Goal: Share content: Share content

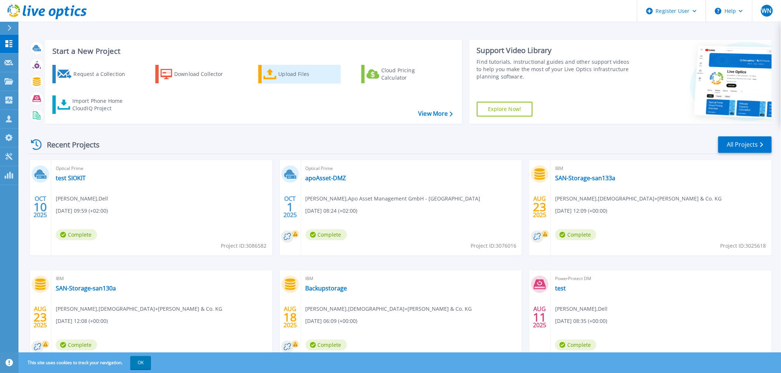
click at [286, 75] on div "Upload Files" at bounding box center [308, 74] width 59 height 15
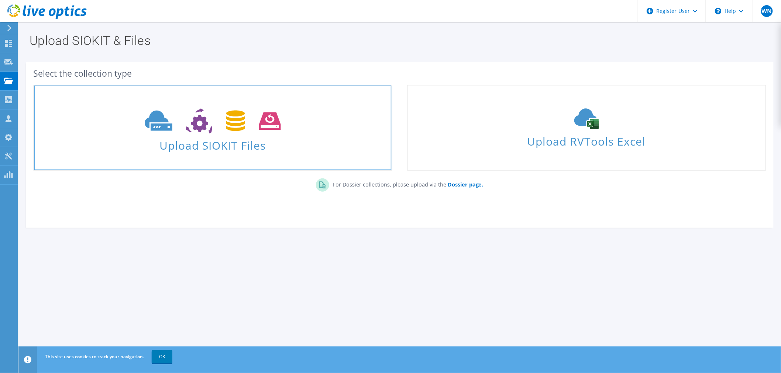
click at [245, 127] on icon at bounding box center [213, 120] width 136 height 25
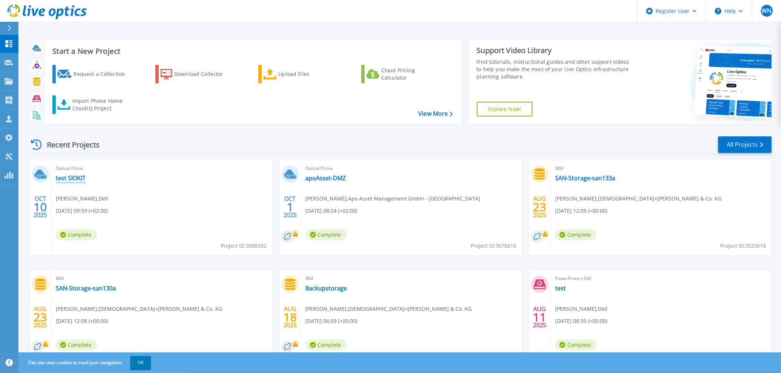
click at [72, 176] on link "test SIOKIT" at bounding box center [71, 178] width 30 height 7
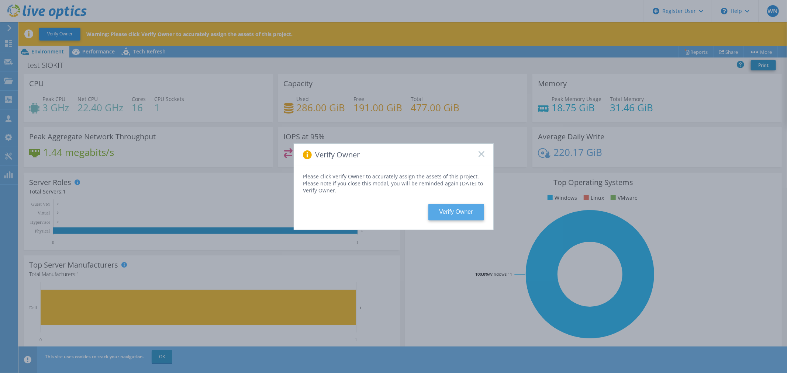
click at [456, 211] on button "Verify Owner" at bounding box center [456, 212] width 56 height 17
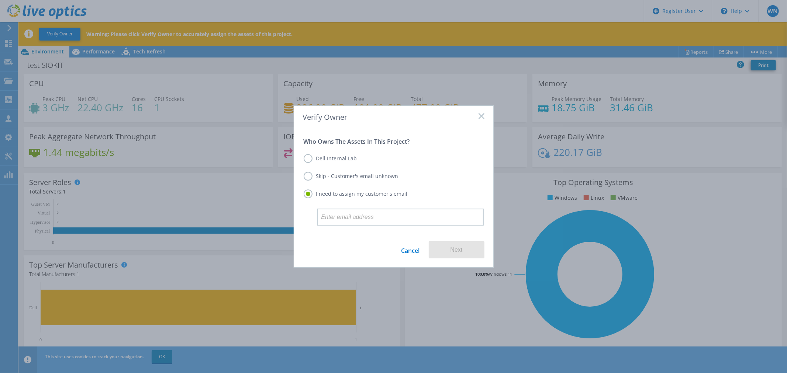
click at [304, 161] on label "Dell Internal Lab" at bounding box center [330, 158] width 53 height 9
click at [0, 0] on input "Dell Internal Lab" at bounding box center [0, 0] width 0 height 0
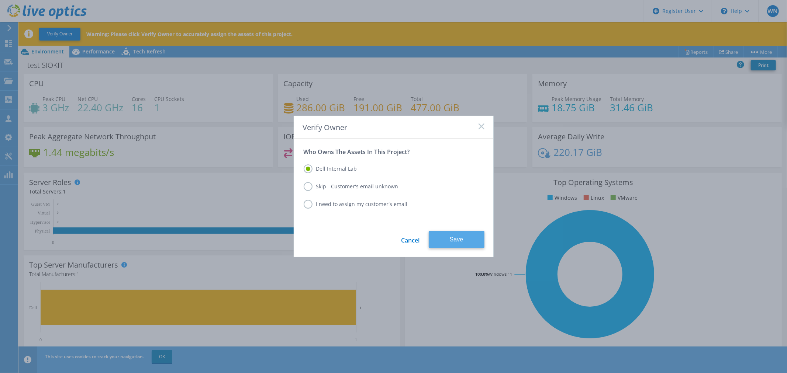
click at [452, 237] on button "Save" at bounding box center [457, 239] width 56 height 17
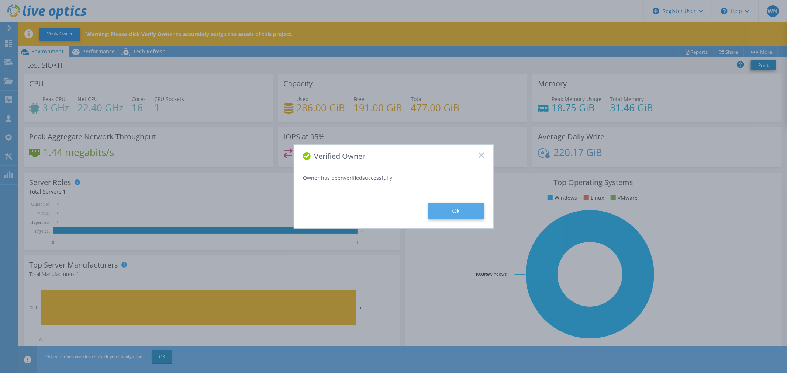
click at [452, 208] on button "Ok" at bounding box center [456, 211] width 56 height 17
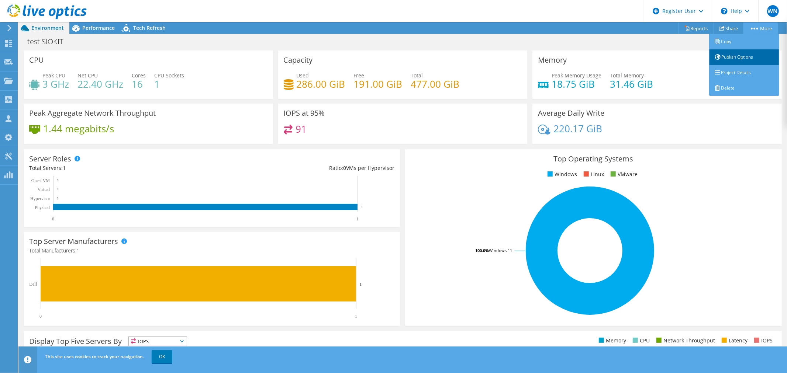
click at [745, 55] on link "Publish Options" at bounding box center [744, 56] width 70 height 15
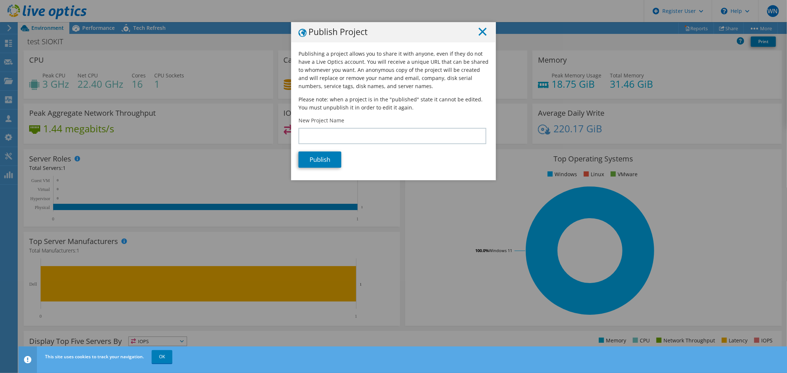
click at [479, 31] on line at bounding box center [482, 31] width 7 height 7
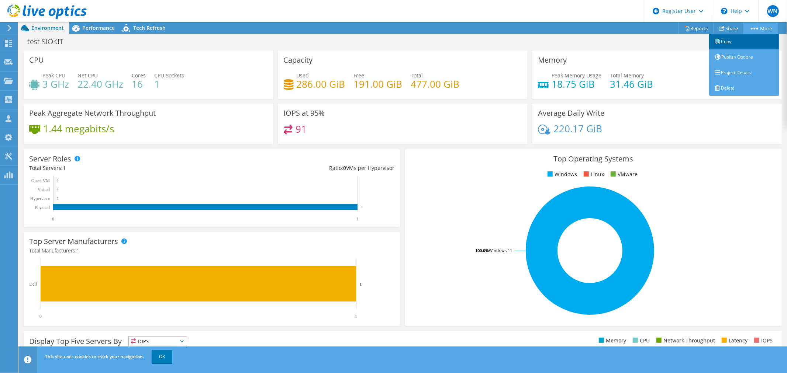
click at [742, 42] on link "Copy" at bounding box center [744, 41] width 70 height 15
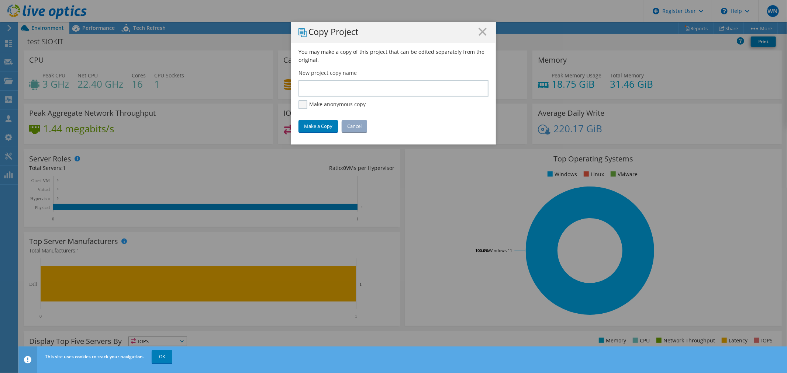
click at [301, 106] on label "Make anonymous copy" at bounding box center [331, 104] width 67 height 9
click at [0, 0] on input "Make anonymous copy" at bounding box center [0, 0] width 0 height 0
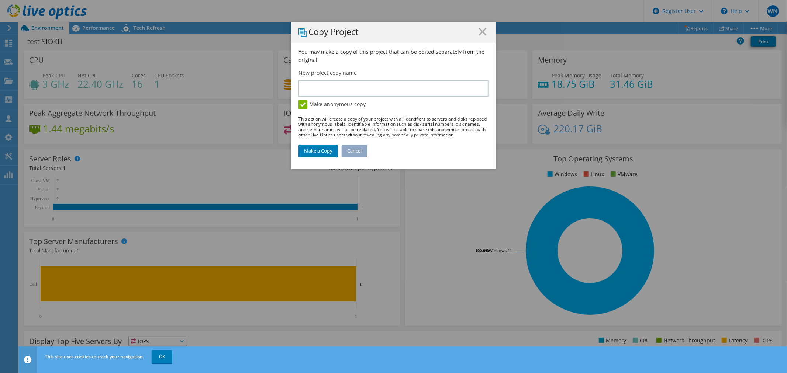
drag, startPoint x: 479, startPoint y: 31, endPoint x: 484, endPoint y: 34, distance: 5.9
click at [480, 32] on icon at bounding box center [483, 32] width 8 height 8
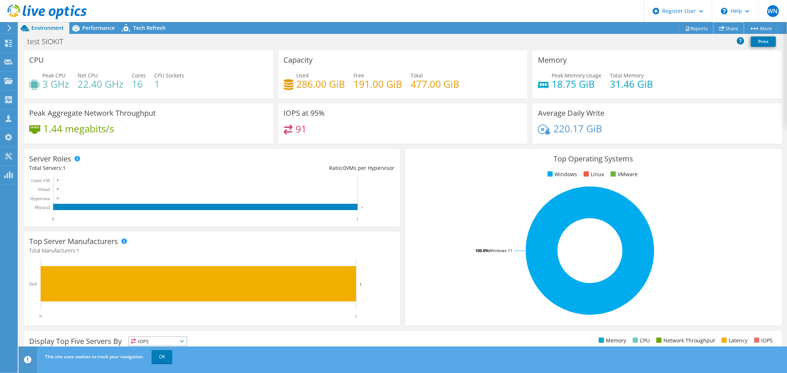
click at [725, 25] on link "Share" at bounding box center [729, 28] width 30 height 11
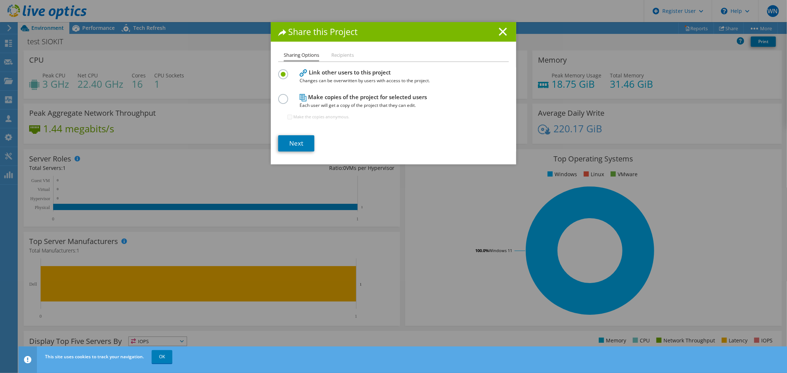
click at [279, 96] on label at bounding box center [284, 95] width 13 height 2
click at [0, 0] on input "radio" at bounding box center [0, 0] width 0 height 0
click at [287, 117] on input "Make the copies anonymous." at bounding box center [289, 117] width 5 height 5
checkbox input "true"
click at [503, 31] on icon at bounding box center [503, 32] width 8 height 8
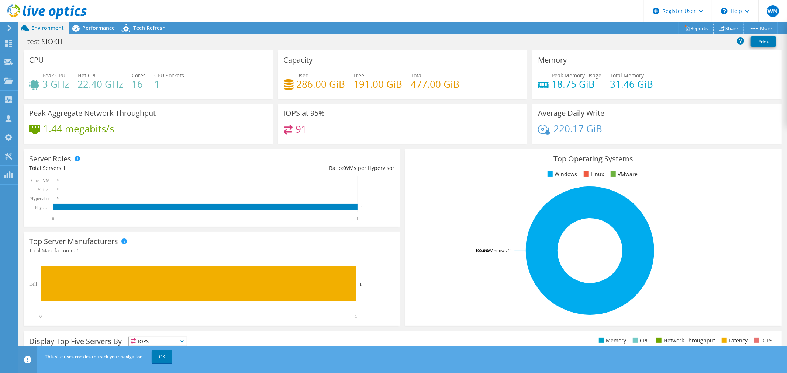
click at [729, 30] on link "Share" at bounding box center [729, 28] width 30 height 11
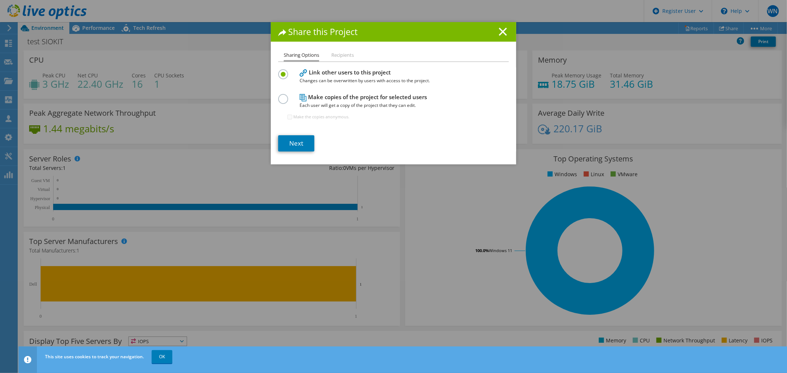
click at [281, 96] on label at bounding box center [284, 95] width 13 height 2
click at [0, 0] on input "radio" at bounding box center [0, 0] width 0 height 0
click at [287, 115] on input "Make the copies anonymous." at bounding box center [289, 117] width 5 height 5
checkbox input "true"
click at [305, 144] on link "Next" at bounding box center [296, 143] width 36 height 16
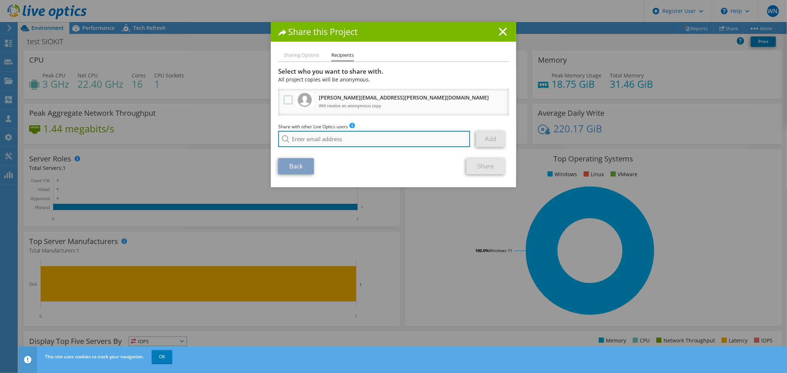
click at [304, 138] on input "search" at bounding box center [374, 139] width 192 height 16
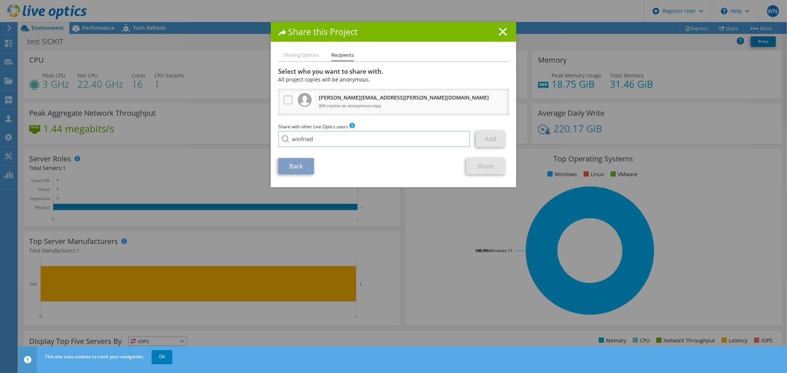
click at [316, 171] on li "[PERSON_NAME][EMAIL_ADDRESS][PERSON_NAME][DOMAIN_NAME]" at bounding box center [370, 170] width 185 height 9
type input "[PERSON_NAME][EMAIL_ADDRESS][PERSON_NAME][DOMAIN_NAME]"
click at [486, 137] on link "Add" at bounding box center [490, 139] width 29 height 16
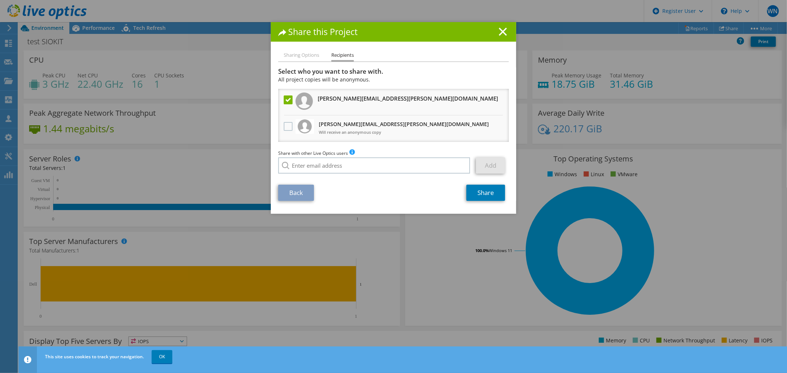
click at [500, 31] on line at bounding box center [502, 31] width 7 height 7
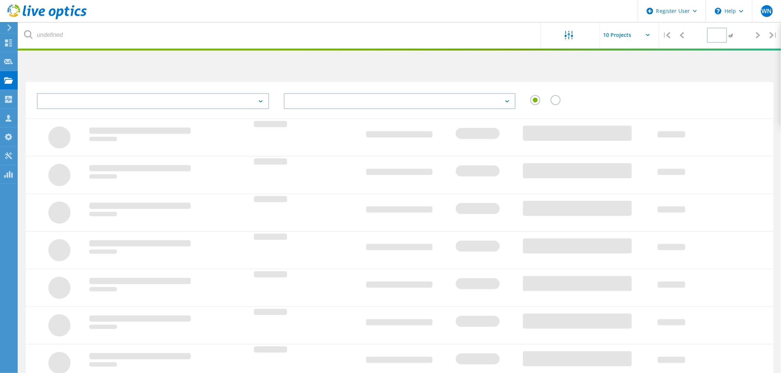
type input "1"
